Goal: Information Seeking & Learning: Find contact information

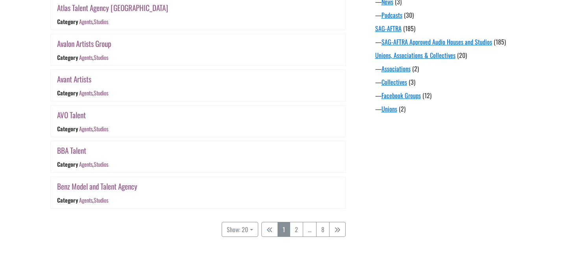
scroll to position [689, 0]
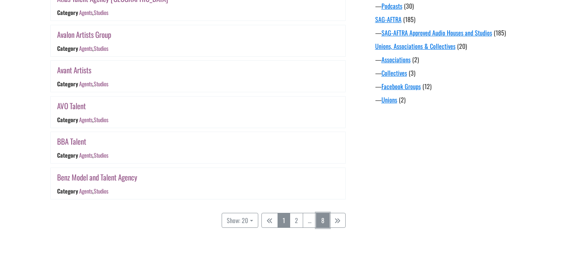
click at [321, 221] on link "8" at bounding box center [322, 220] width 13 height 15
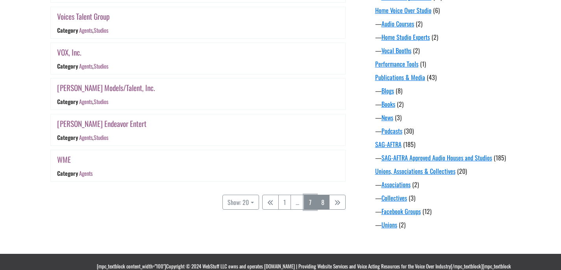
click at [314, 203] on link "7" at bounding box center [310, 201] width 13 height 15
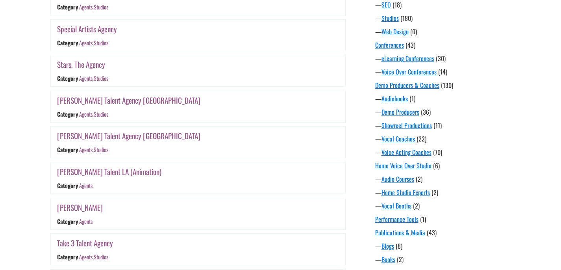
scroll to position [693, 0]
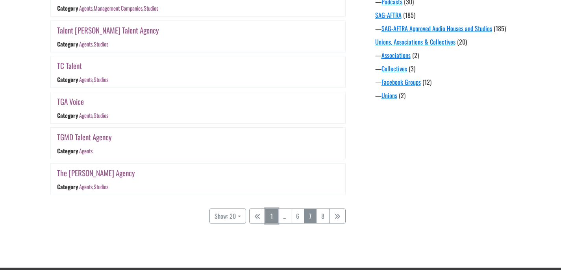
click at [266, 218] on link "1" at bounding box center [271, 215] width 13 height 15
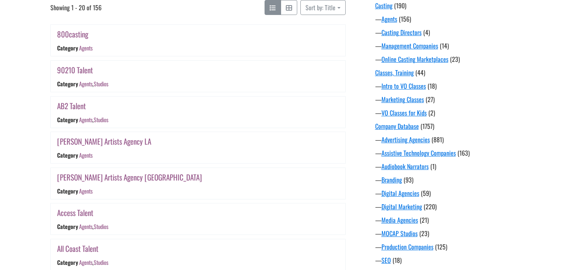
scroll to position [153, 0]
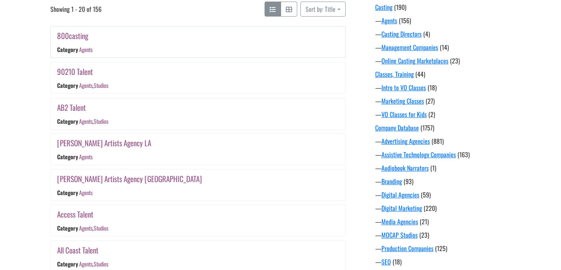
click at [83, 35] on link "800casting" at bounding box center [72, 35] width 31 height 11
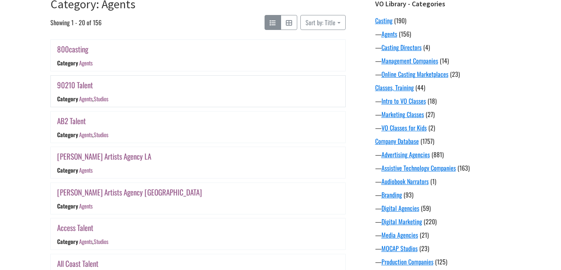
click at [76, 83] on link "90210 Talent" at bounding box center [75, 84] width 36 height 11
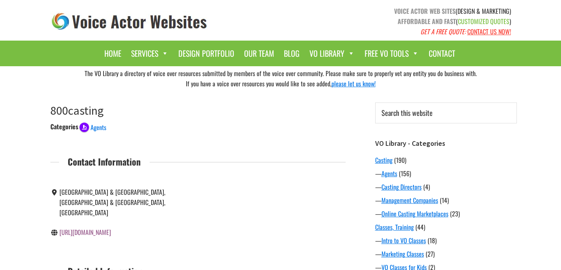
click at [105, 227] on link "https://800casting.com/" at bounding box center [85, 231] width 52 height 9
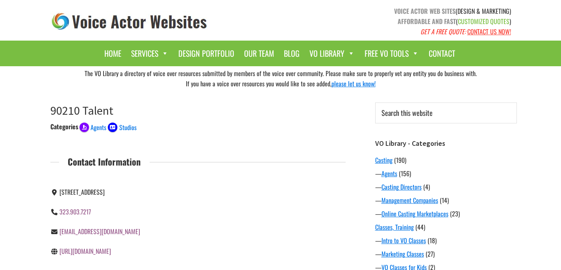
click at [92, 248] on link "http://90210talent.com/" at bounding box center [85, 250] width 52 height 9
